Goal: Task Accomplishment & Management: Manage account settings

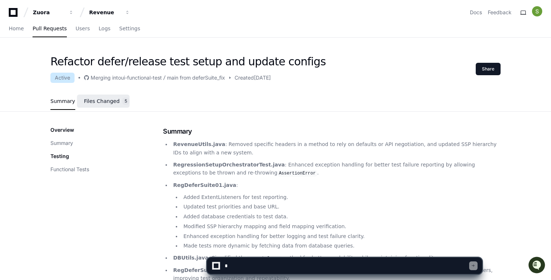
click at [96, 99] on span "Files Changed" at bounding box center [102, 101] width 36 height 4
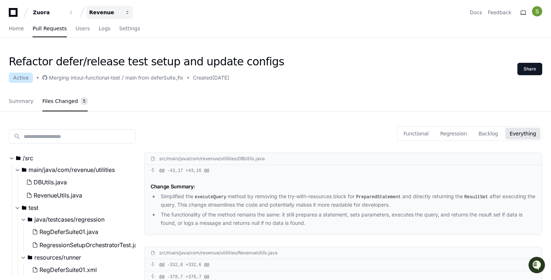
click at [125, 13] on span "button" at bounding box center [127, 12] width 5 height 5
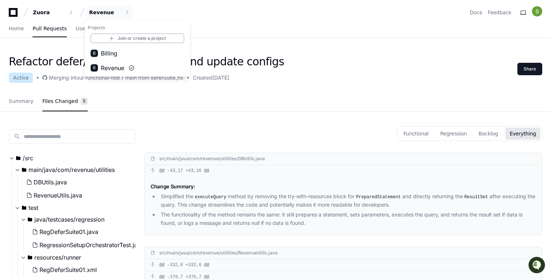
click at [216, 17] on div "Zuora Revenue Projects Join or create a project B Billing R Revenue Docs Feedba…" at bounding box center [276, 12] width 534 height 13
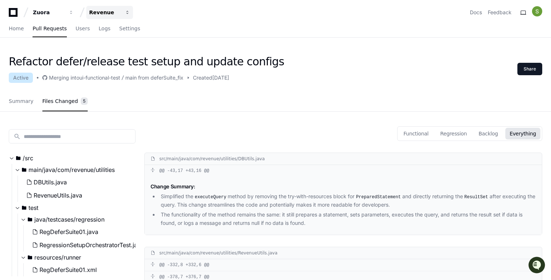
click at [110, 15] on div "Revenue" at bounding box center [104, 12] width 31 height 7
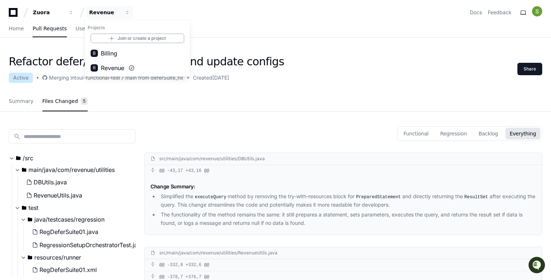
click at [159, 37] on link "Join or create a project" at bounding box center [138, 39] width 94 height 10
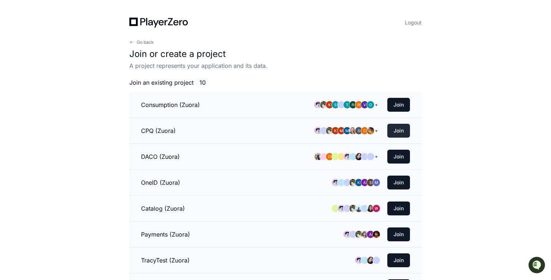
click at [402, 134] on button "Join" at bounding box center [398, 131] width 23 height 14
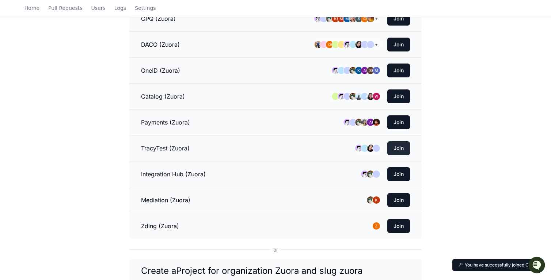
scroll to position [150, 0]
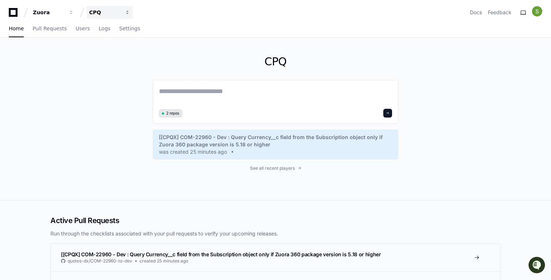
click at [125, 16] on button "CPQ" at bounding box center [109, 12] width 47 height 13
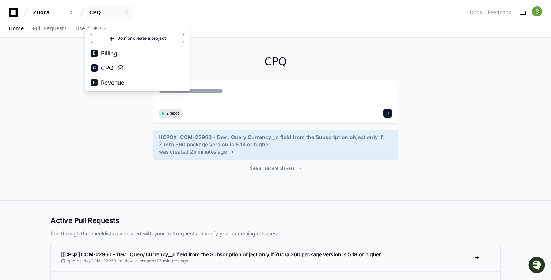
click at [133, 39] on link "Join or create a project" at bounding box center [138, 39] width 94 height 10
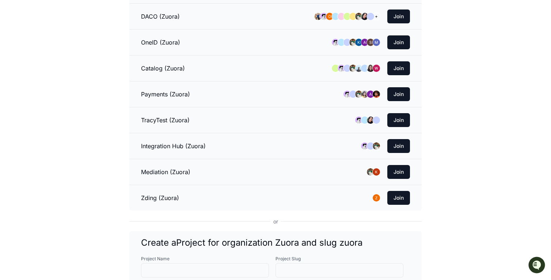
scroll to position [119, 0]
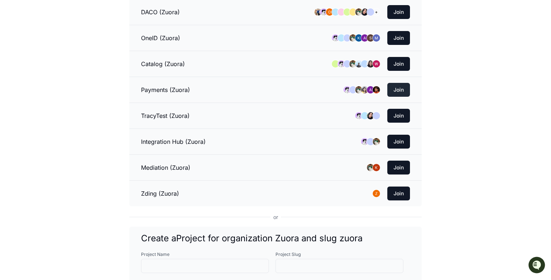
click at [398, 90] on button "Join" at bounding box center [398, 90] width 23 height 14
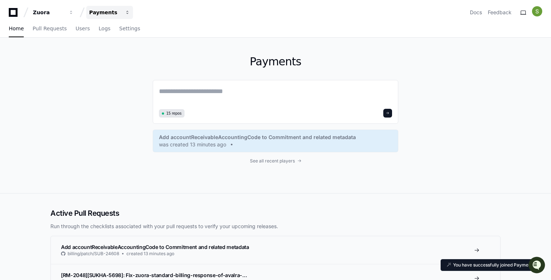
click at [127, 12] on span "button" at bounding box center [127, 12] width 5 height 5
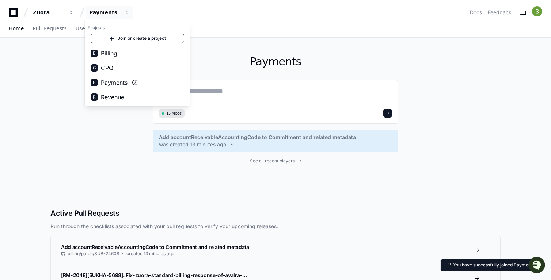
click at [134, 35] on link "Join or create a project" at bounding box center [138, 39] width 94 height 10
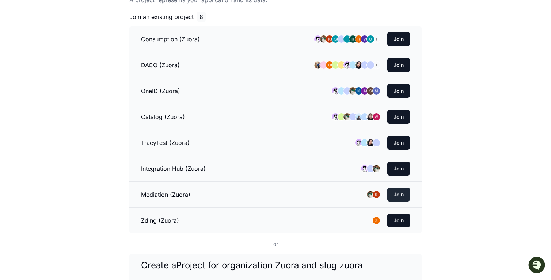
scroll to position [65, 0]
click at [405, 193] on button "Join" at bounding box center [398, 195] width 23 height 14
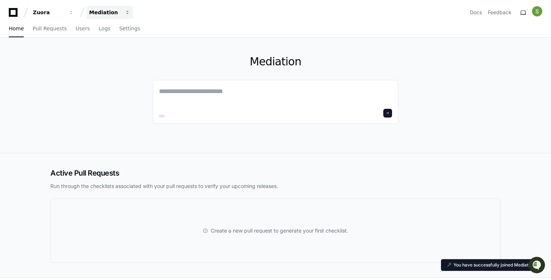
click at [125, 12] on span "button" at bounding box center [127, 12] width 5 height 5
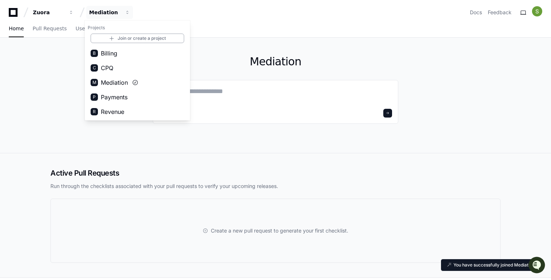
click at [130, 66] on button "C CPQ" at bounding box center [137, 68] width 105 height 15
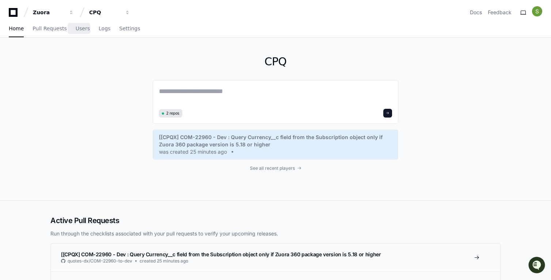
click at [68, 29] on div "Home Pull Requests Users Logs Settings" at bounding box center [75, 28] width 132 height 17
click at [79, 30] on span "Users" at bounding box center [83, 28] width 14 height 4
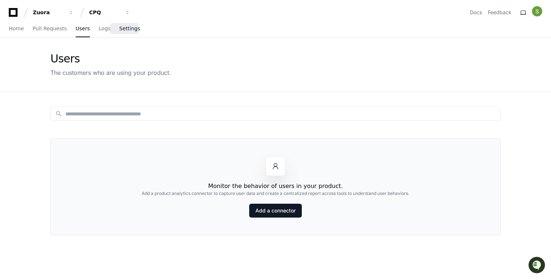
click at [120, 25] on link "Settings" at bounding box center [129, 28] width 21 height 17
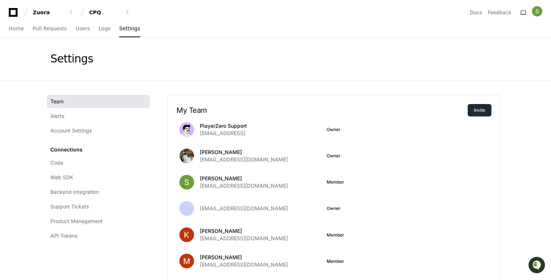
click at [485, 108] on button "Invite" at bounding box center [480, 110] width 24 height 12
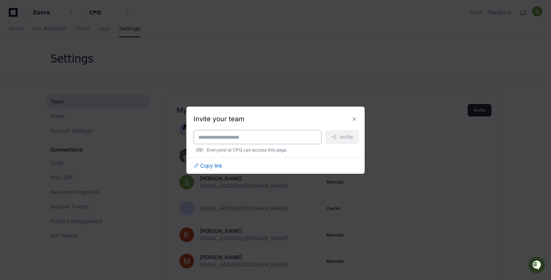
click at [248, 137] on input at bounding box center [257, 137] width 118 height 7
type input "*"
click at [216, 165] on span "Copy link" at bounding box center [211, 165] width 22 height 7
click at [355, 122] on button at bounding box center [355, 119] width 12 height 12
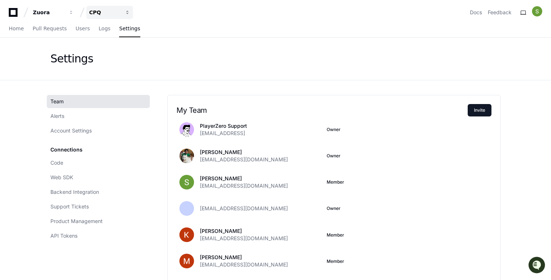
click at [122, 14] on button "CPQ" at bounding box center [109, 12] width 47 height 13
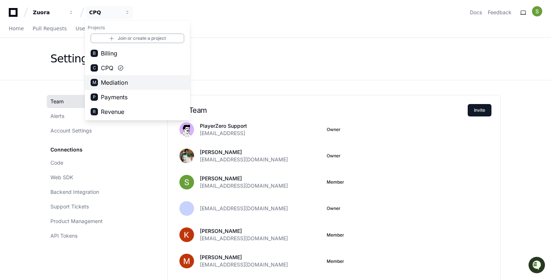
click at [134, 82] on button "M Mediation" at bounding box center [137, 82] width 105 height 15
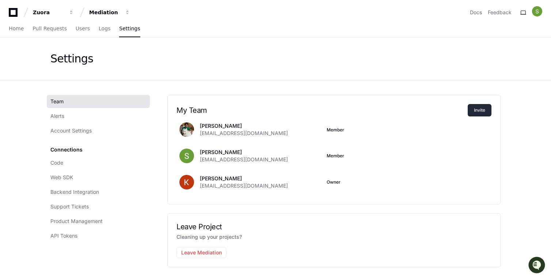
click at [478, 110] on button "Invite" at bounding box center [480, 110] width 24 height 12
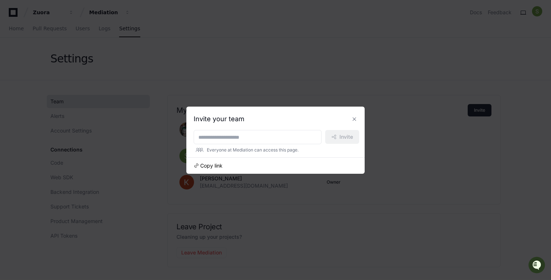
click at [215, 165] on span "Copy link" at bounding box center [211, 165] width 22 height 7
click at [353, 118] on button at bounding box center [355, 119] width 12 height 12
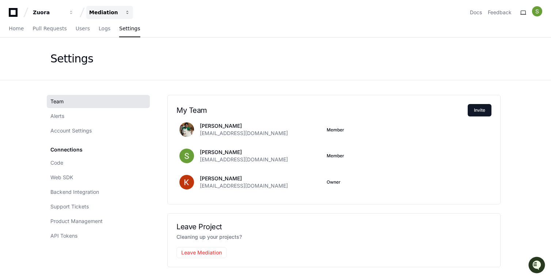
click at [129, 14] on span "button" at bounding box center [127, 12] width 5 height 5
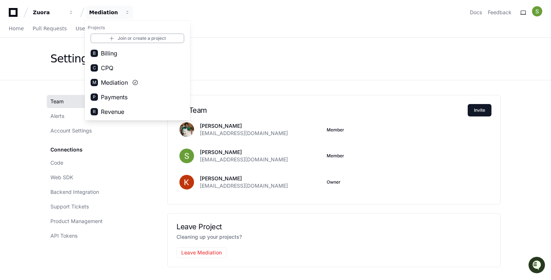
click at [132, 98] on button "P Payments" at bounding box center [137, 97] width 105 height 15
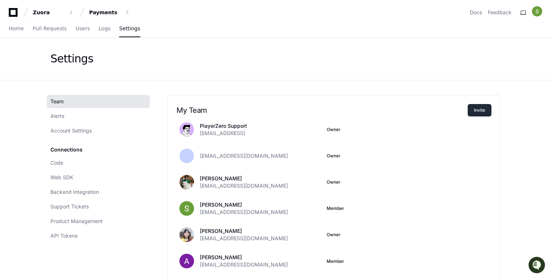
click at [487, 113] on button "Invite" at bounding box center [480, 110] width 24 height 12
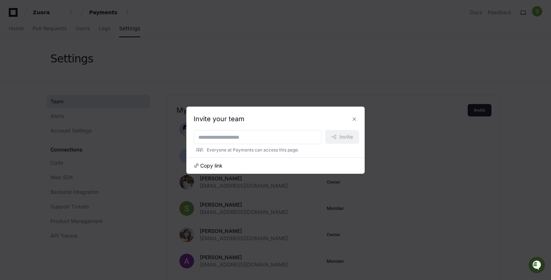
click at [211, 164] on span "Copy link" at bounding box center [211, 165] width 22 height 7
click at [355, 121] on button at bounding box center [355, 119] width 12 height 12
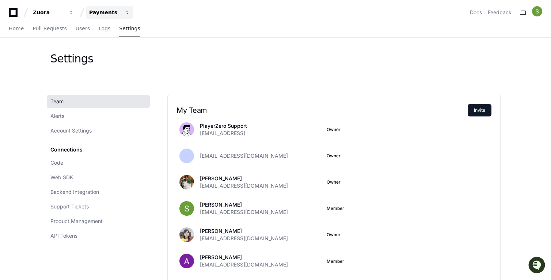
click at [123, 11] on button "Payments" at bounding box center [109, 12] width 47 height 13
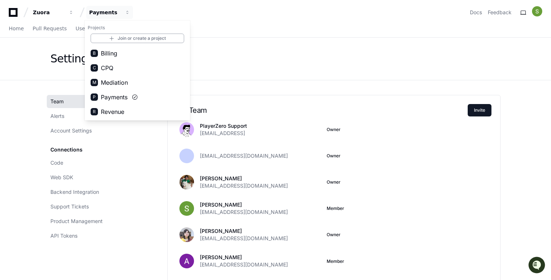
click at [117, 80] on span "Mediation" at bounding box center [114, 82] width 27 height 9
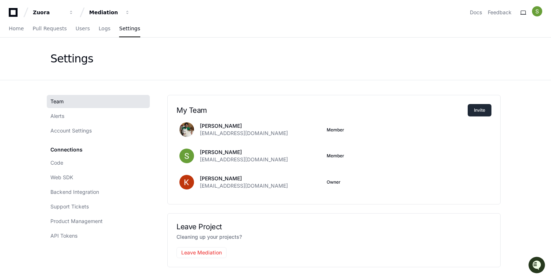
click at [482, 113] on button "Invite" at bounding box center [480, 110] width 24 height 12
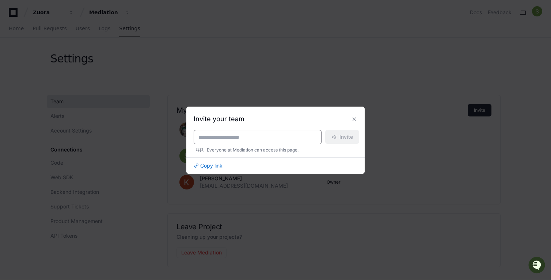
click at [235, 138] on input at bounding box center [257, 137] width 118 height 7
paste input "**********"
type input "**********"
click at [333, 137] on span at bounding box center [334, 137] width 5 height 5
